Goal: Task Accomplishment & Management: Manage account settings

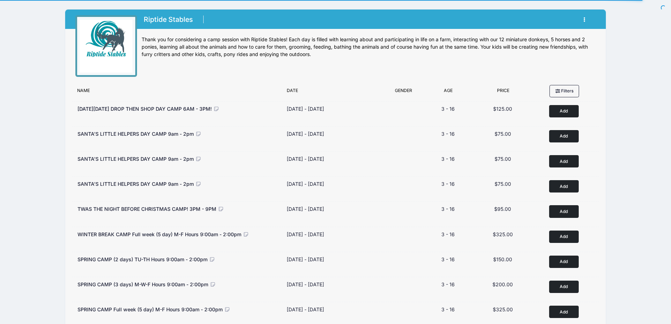
click at [587, 18] on button "button" at bounding box center [586, 19] width 19 height 12
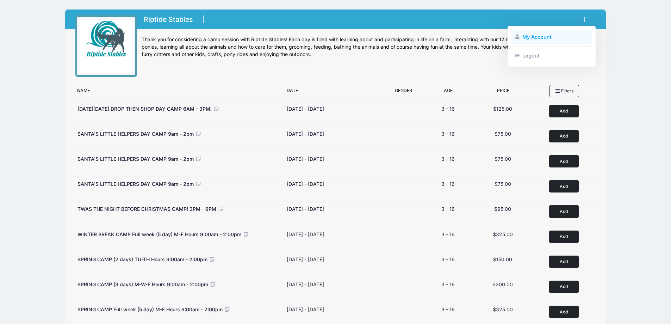
click at [565, 35] on link "My Account" at bounding box center [551, 36] width 81 height 13
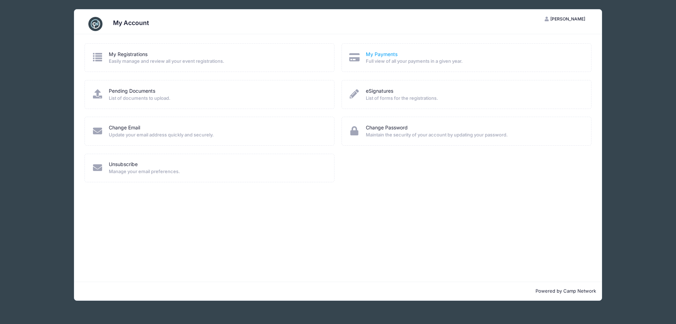
click at [384, 56] on link "My Payments" at bounding box center [382, 54] width 32 height 7
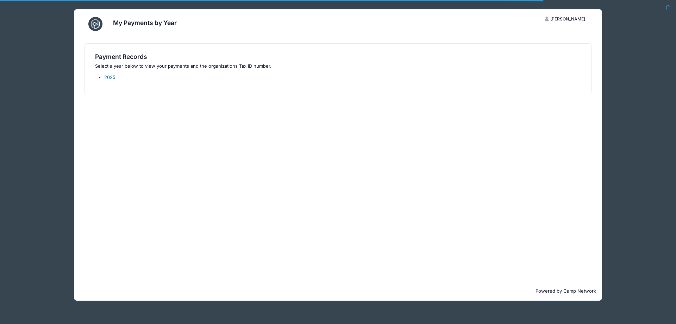
click at [110, 78] on link "2025" at bounding box center [109, 77] width 11 height 6
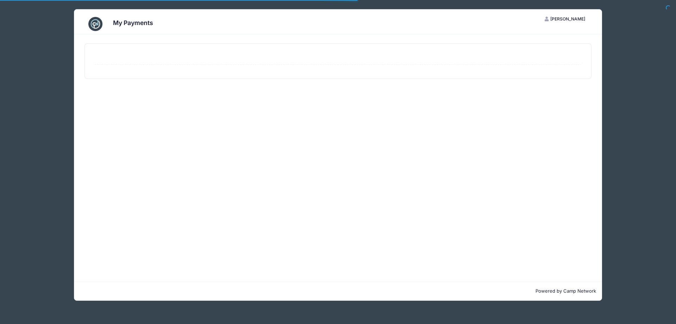
select select "10"
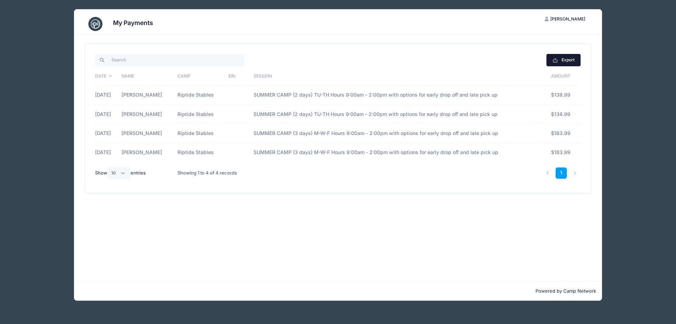
click at [561, 61] on button "Export" at bounding box center [564, 60] width 34 height 12
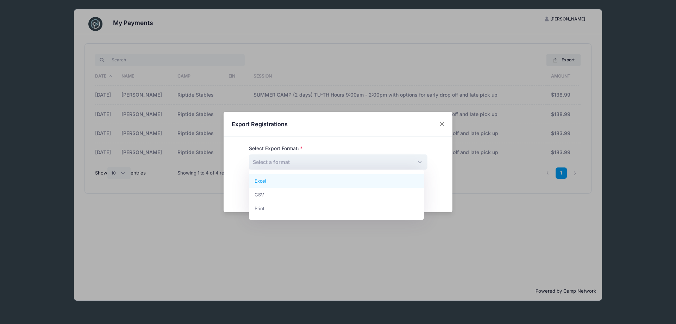
click at [314, 159] on span "Select a format" at bounding box center [338, 161] width 179 height 15
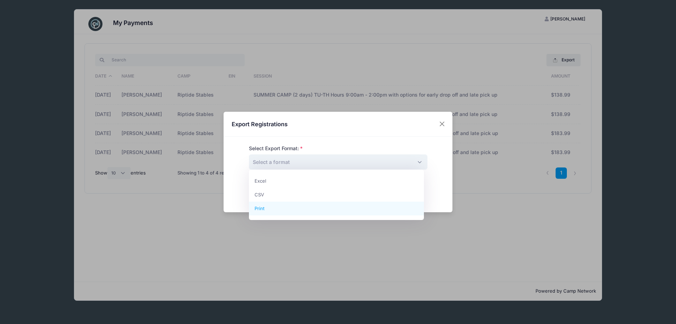
select select "print"
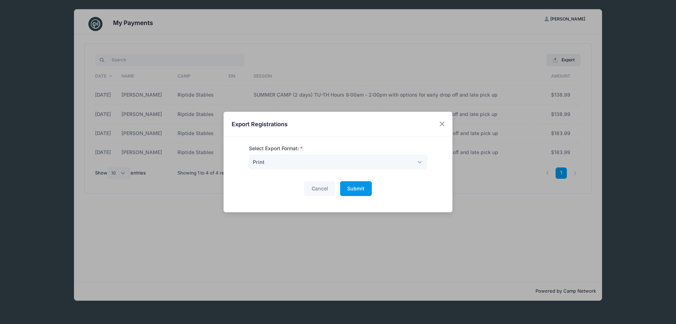
click at [360, 191] on span "Submit" at bounding box center [355, 188] width 17 height 6
